Goal: Task Accomplishment & Management: Manage account settings

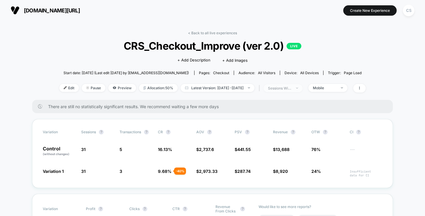
click at [298, 88] on img at bounding box center [297, 87] width 2 height 1
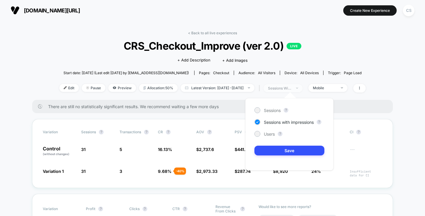
click at [298, 88] on img at bounding box center [297, 87] width 2 height 1
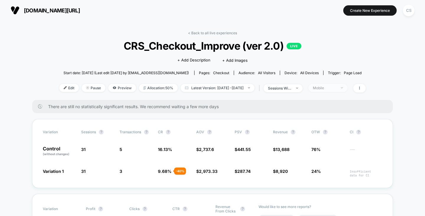
click at [325, 89] on div "Mobile" at bounding box center [325, 88] width 24 height 4
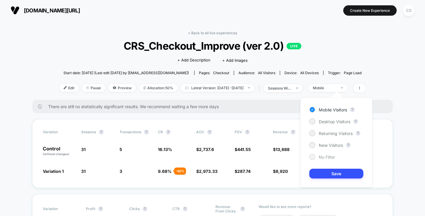
click at [314, 157] on div at bounding box center [312, 157] width 6 height 6
click at [321, 171] on button "Save" at bounding box center [336, 174] width 54 height 10
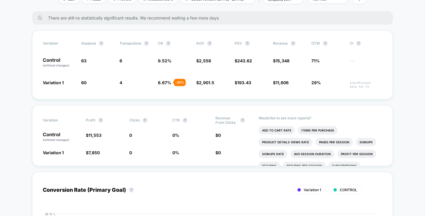
scroll to position [30, 0]
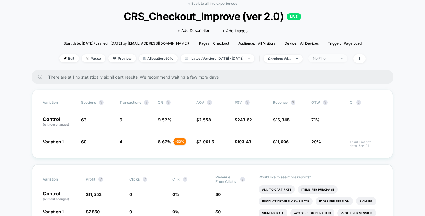
click at [337, 57] on div "No Filter" at bounding box center [325, 58] width 24 height 4
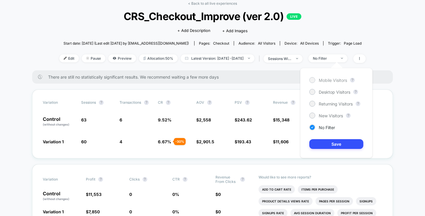
click at [324, 79] on span "Mobile Visitors" at bounding box center [333, 80] width 28 height 5
click at [334, 143] on button "Save" at bounding box center [336, 144] width 54 height 10
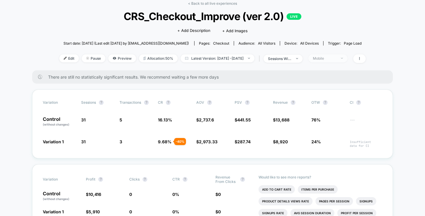
click at [324, 56] on div "Mobile" at bounding box center [325, 58] width 24 height 4
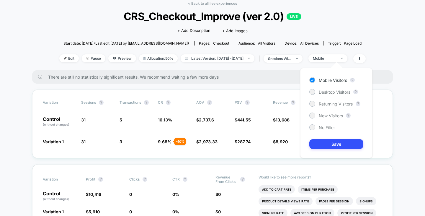
click at [320, 95] on div "Mobile Visitors ? Desktop Visitors ? Returning Visitors ? New Visitors ? No Fil…" at bounding box center [336, 113] width 72 height 90
click at [321, 93] on span "Desktop Visitors" at bounding box center [335, 91] width 32 height 5
click at [325, 141] on button "Save" at bounding box center [336, 144] width 54 height 10
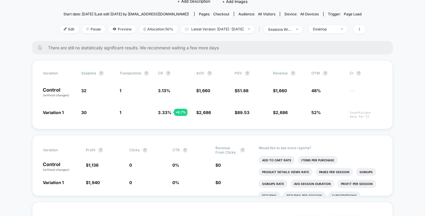
scroll to position [59, 0]
click at [326, 26] on span "Desktop" at bounding box center [328, 29] width 39 height 8
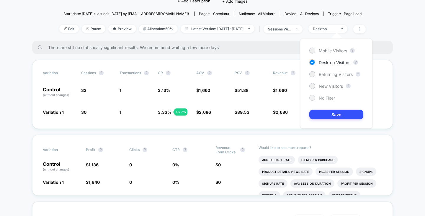
click at [322, 99] on span "No Filter" at bounding box center [327, 97] width 16 height 5
click at [324, 114] on button "Save" at bounding box center [336, 115] width 54 height 10
